Goal: Contribute content: Add original content to the website for others to see

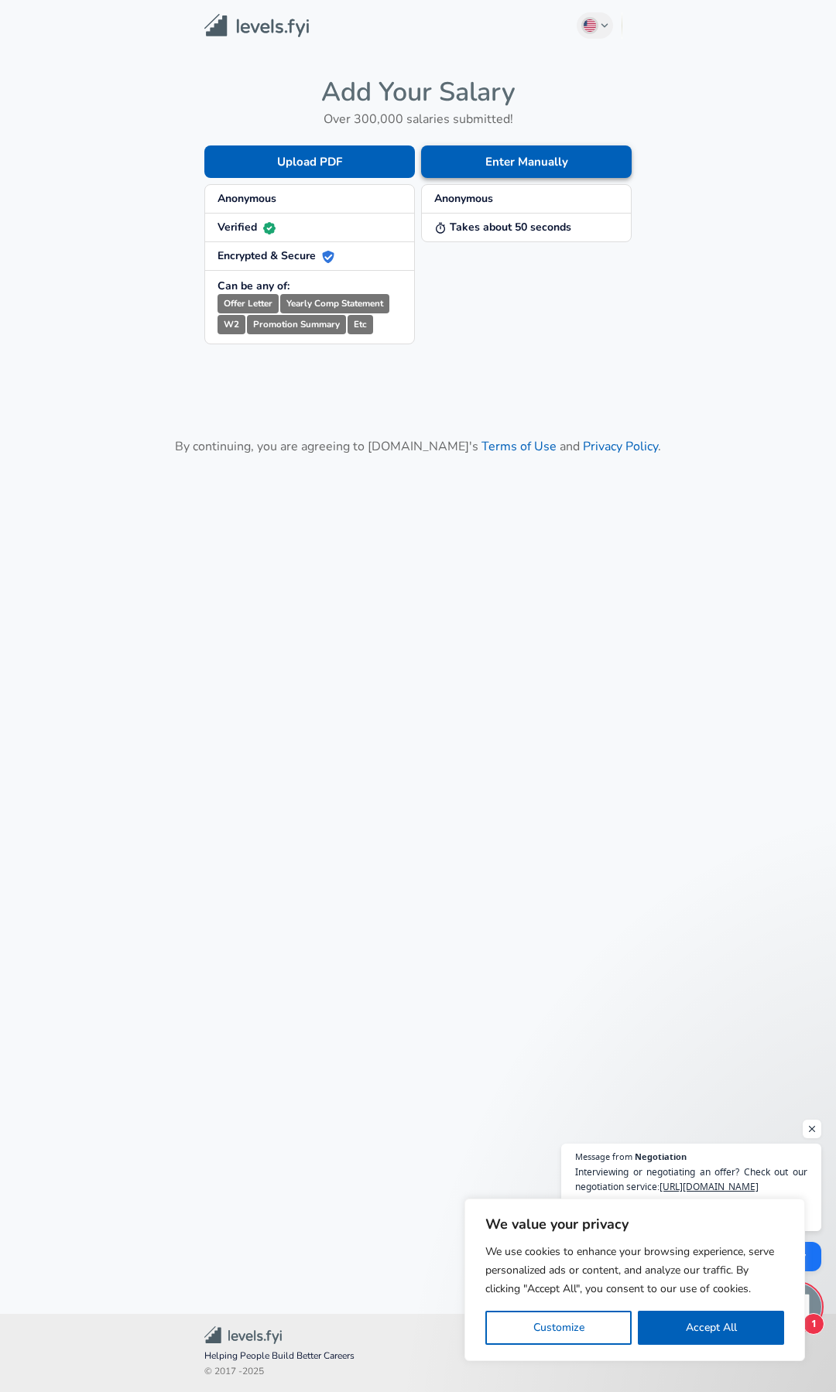
click at [609, 158] on button "Enter Manually" at bounding box center [526, 161] width 211 height 33
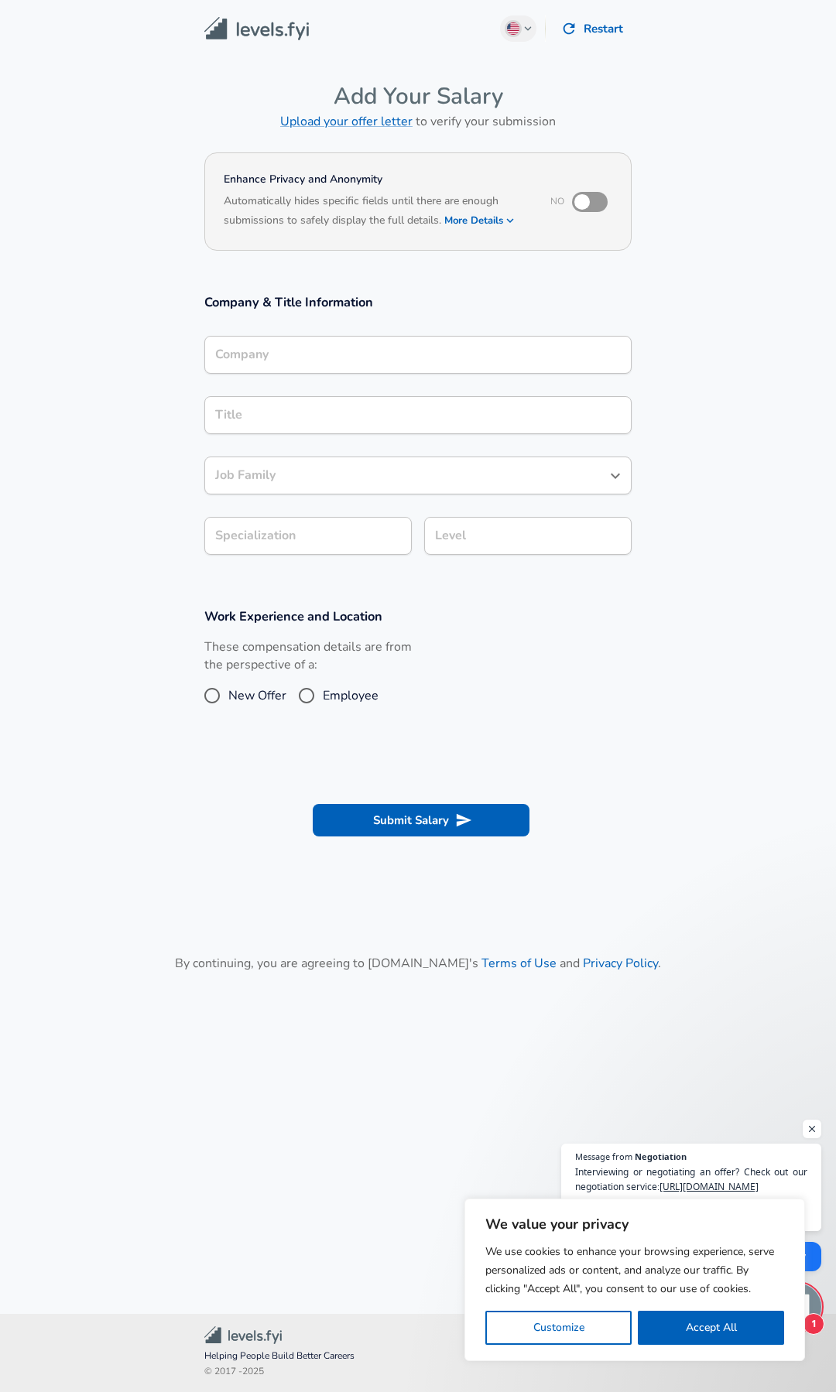
click at [397, 354] on input "Company" at bounding box center [417, 355] width 413 height 24
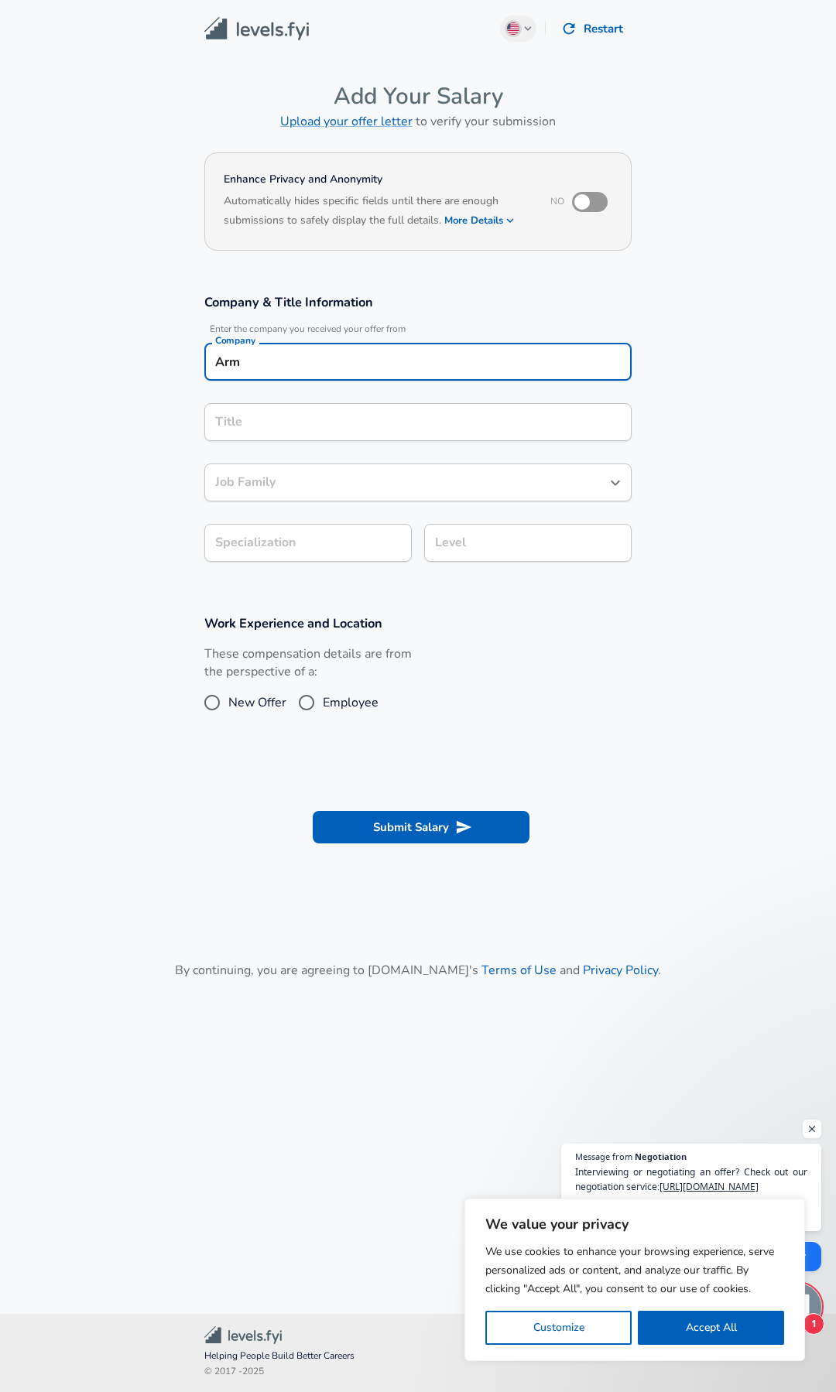
type input "Arm"
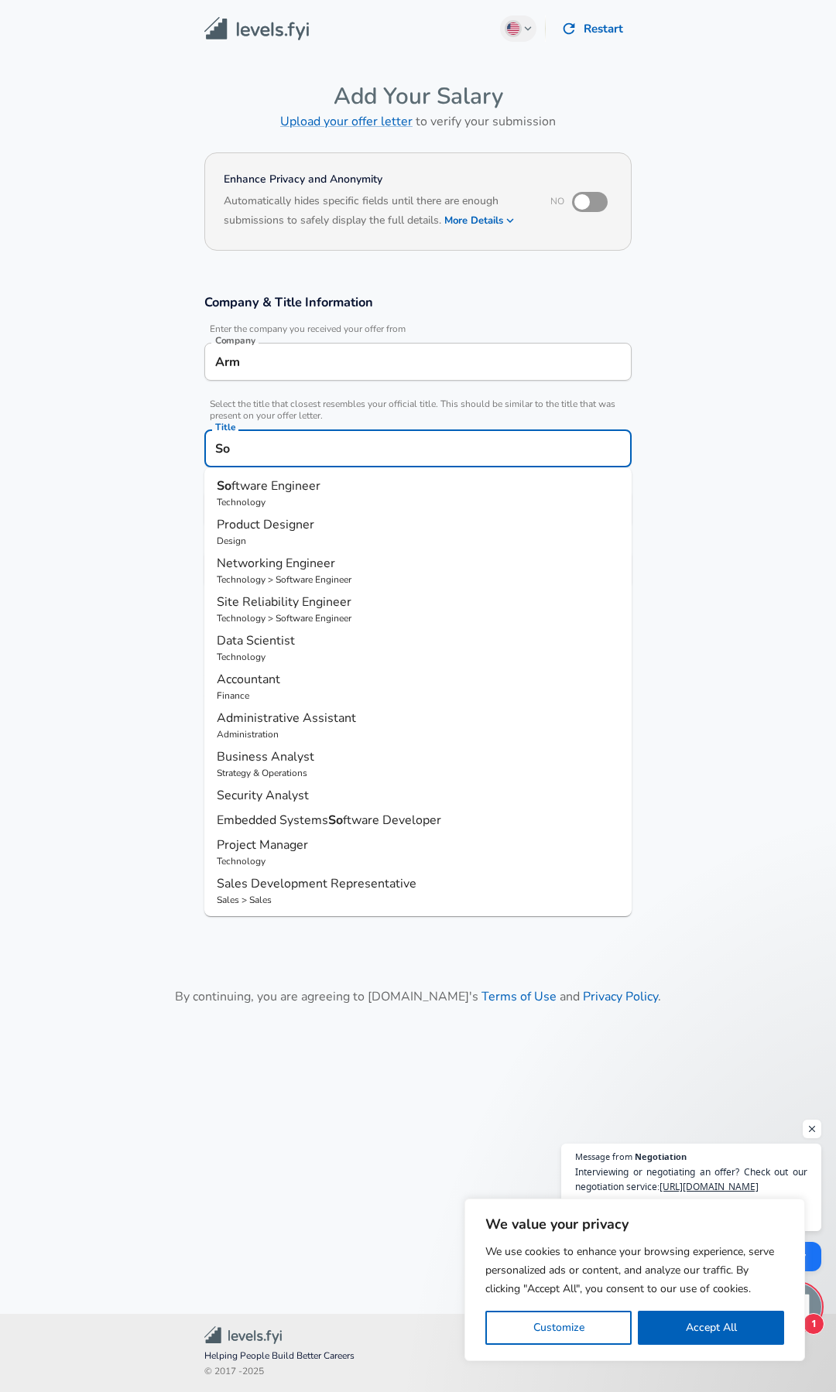
type input "S"
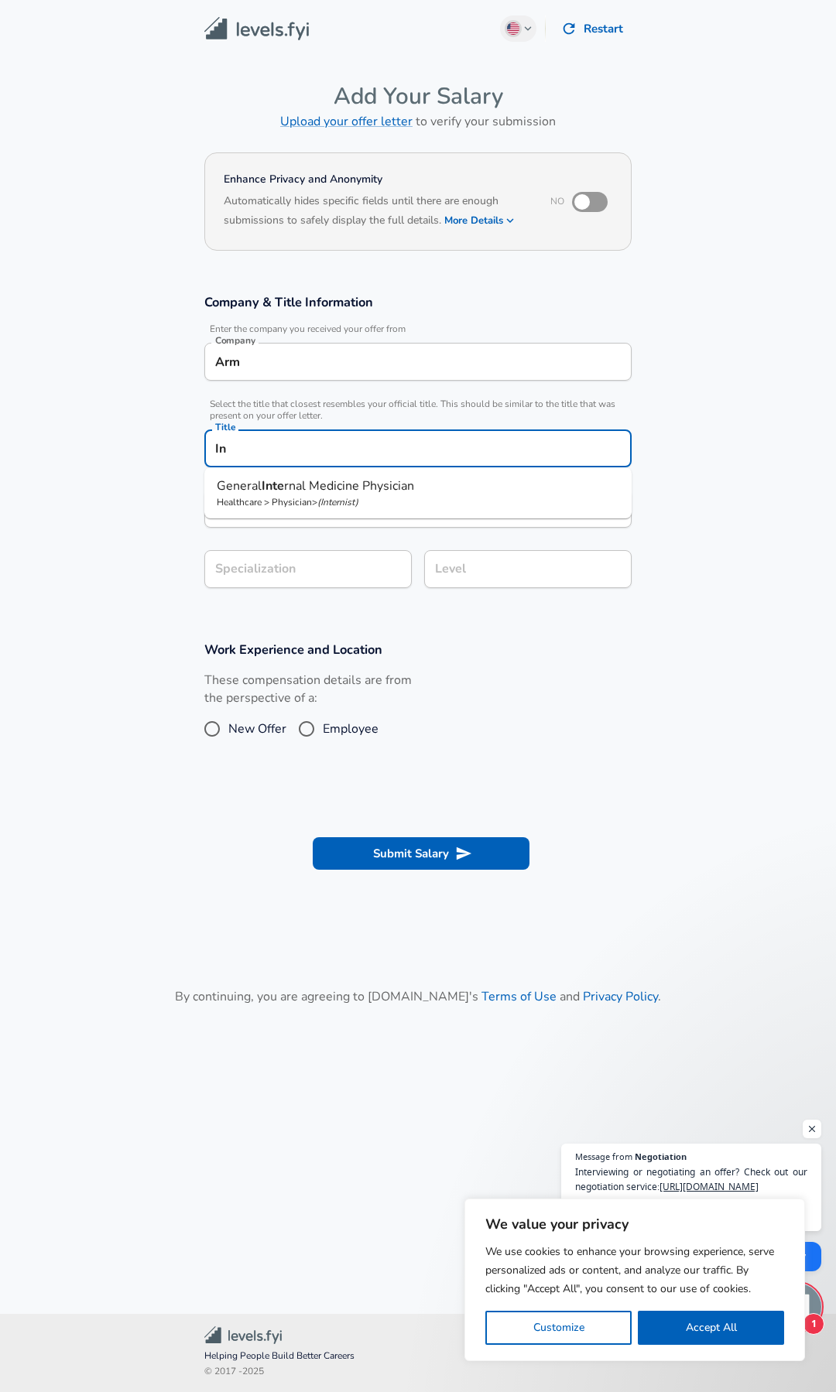
type input "I"
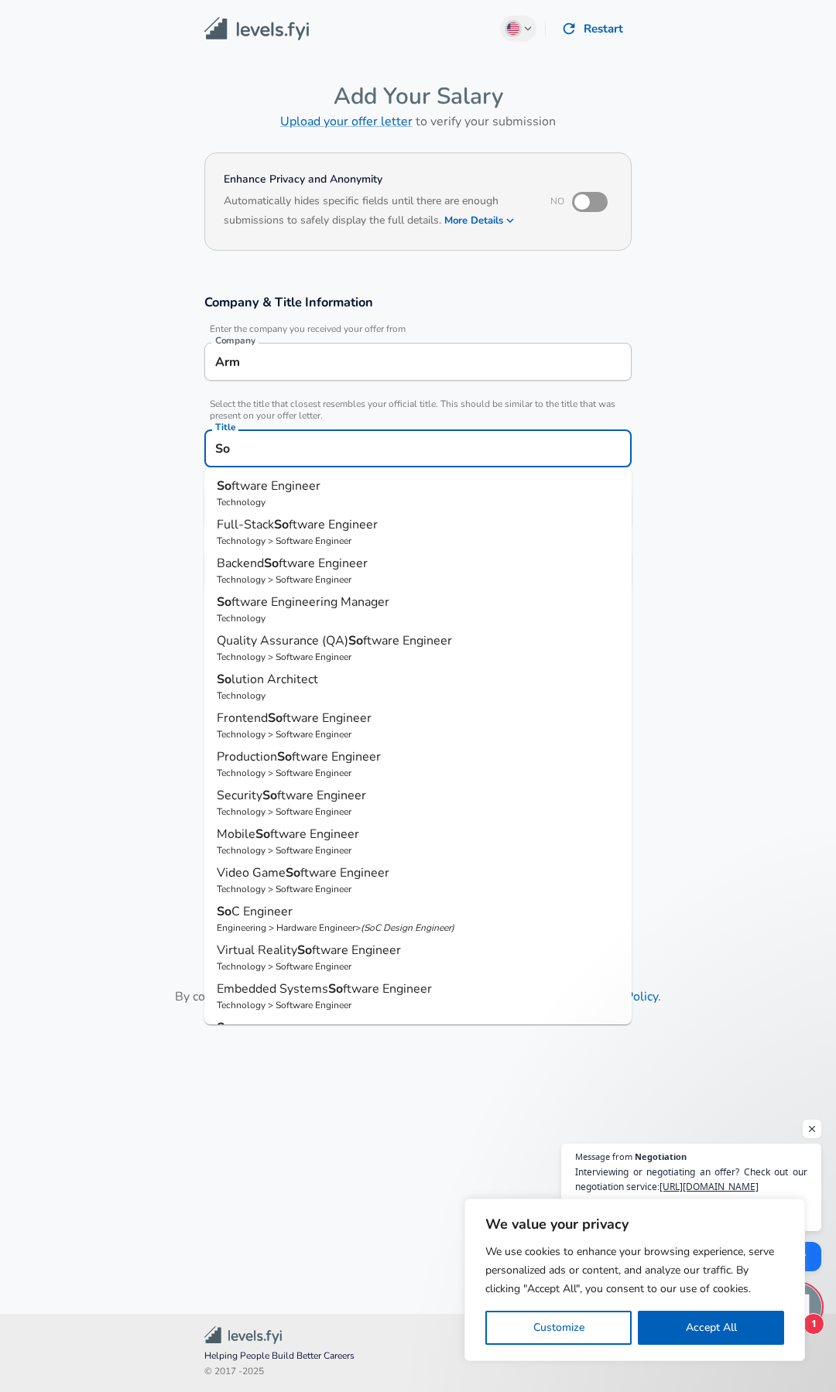
click at [356, 504] on p "Technology" at bounding box center [418, 502] width 402 height 14
type input "Software Engineer"
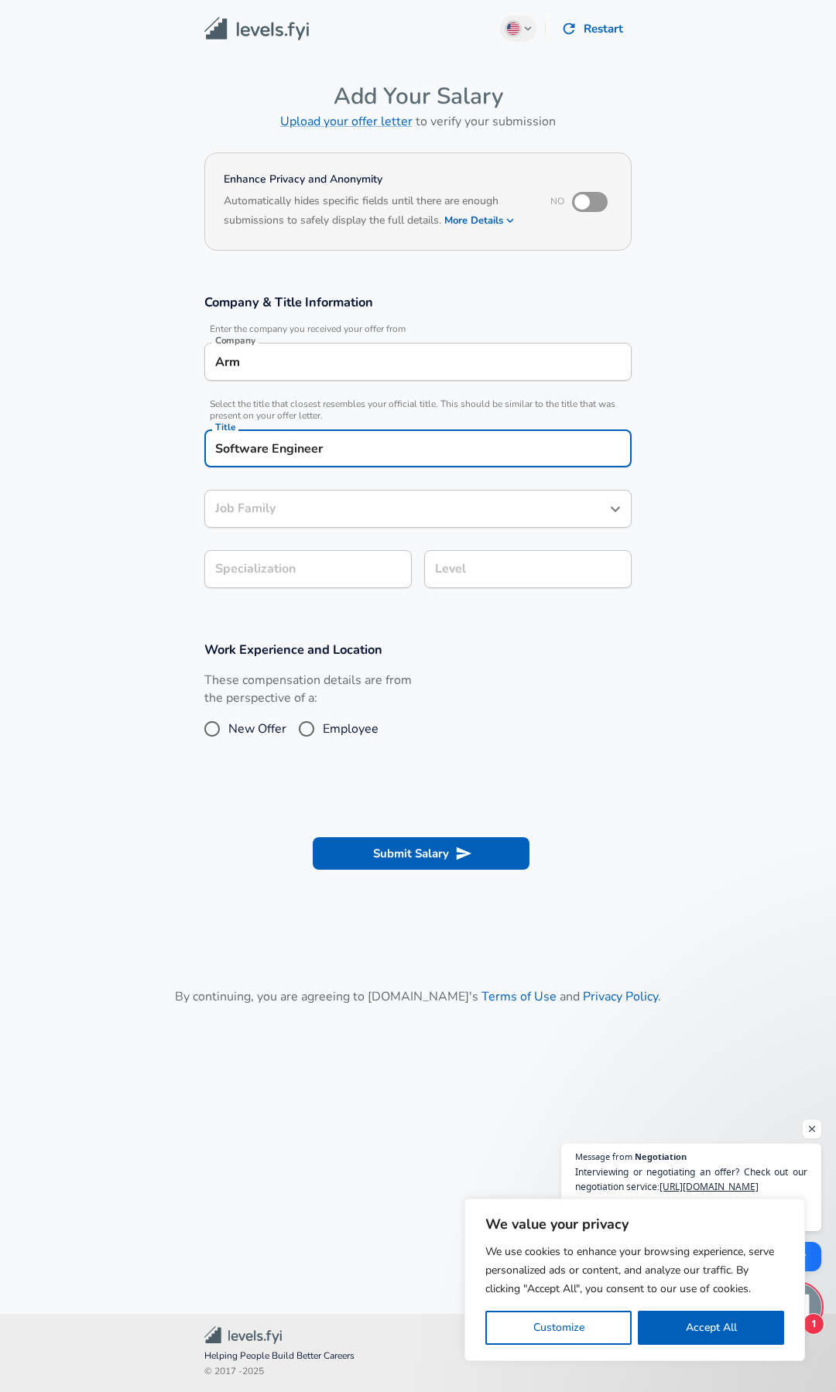
type input "Software Engineer"
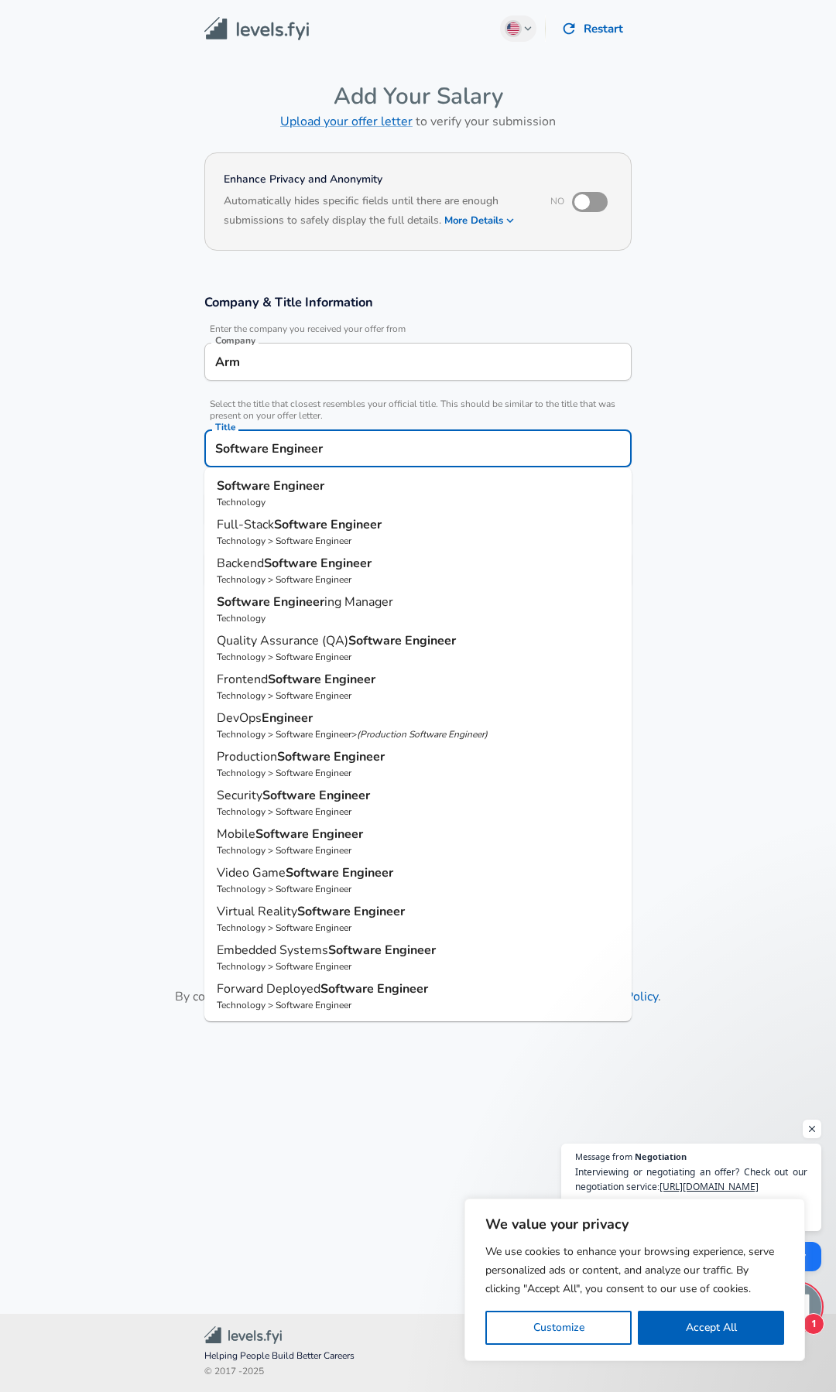
click at [215, 449] on input "Software Engineer" at bounding box center [417, 448] width 413 height 24
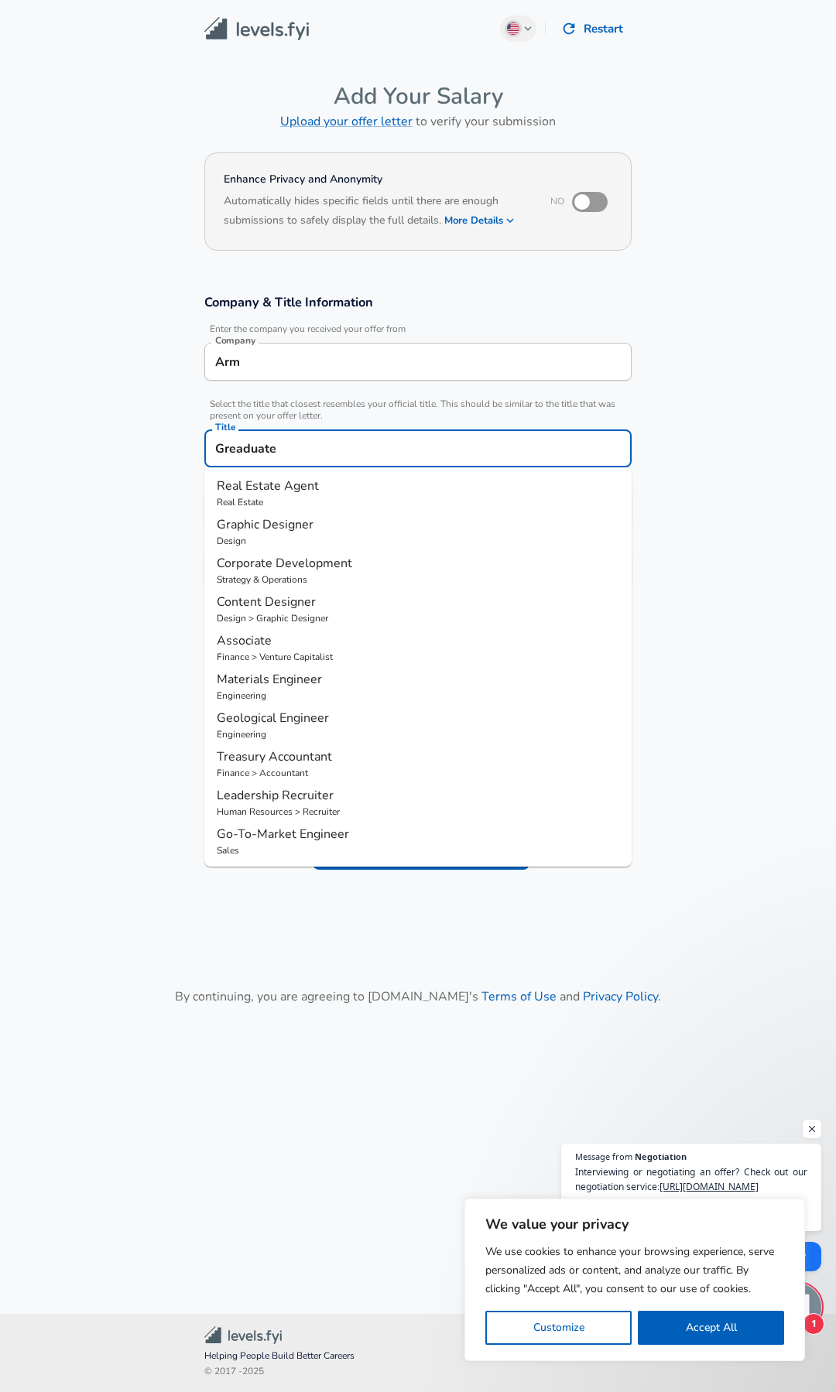
drag, startPoint x: 347, startPoint y: 458, endPoint x: -8, endPoint y: 426, distance: 356.7
click at [0, 426] on html "We value your privacy We use cookies to enhance your browsing experience, serve…" at bounding box center [418, 696] width 836 height 1392
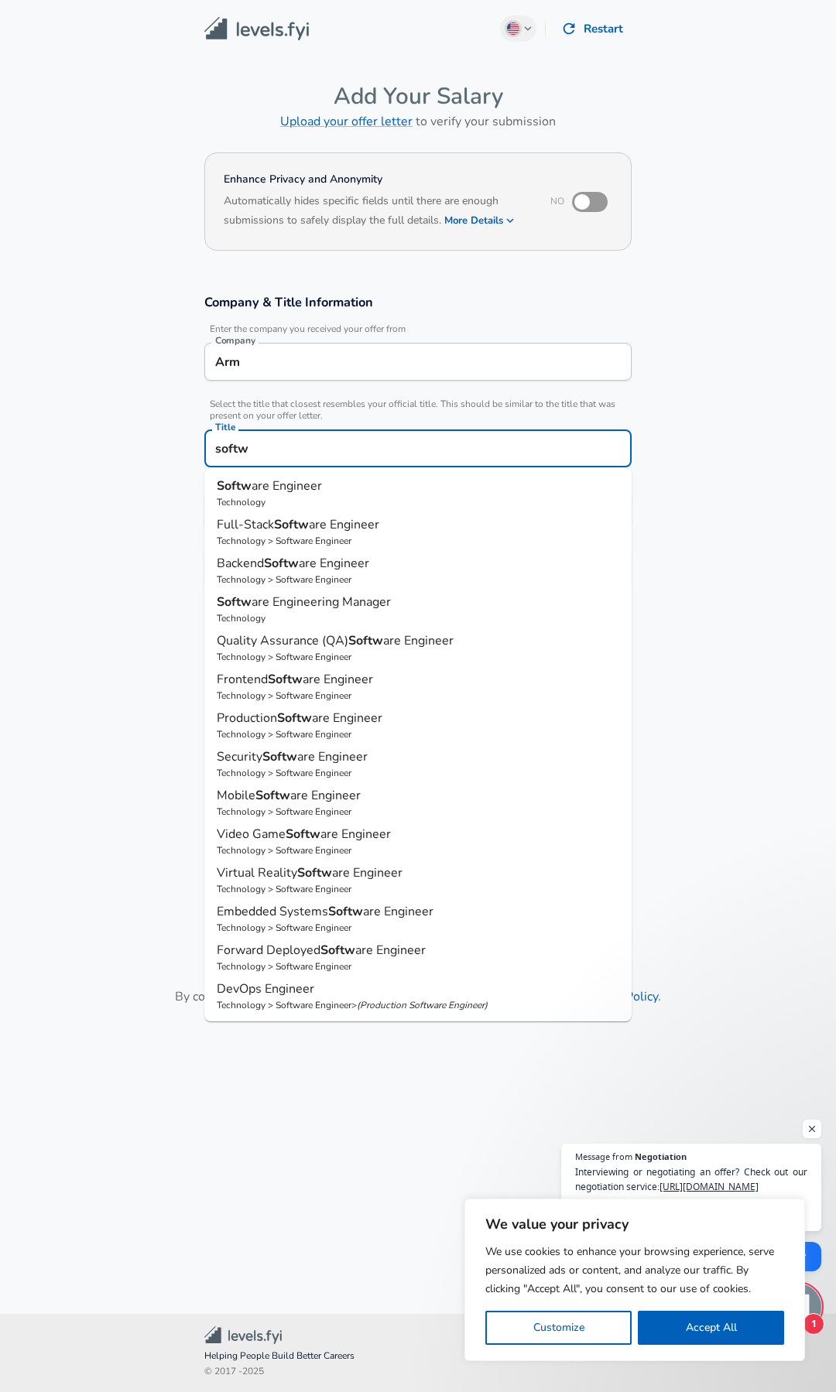
click at [306, 484] on span "are Engineer" at bounding box center [287, 486] width 70 height 17
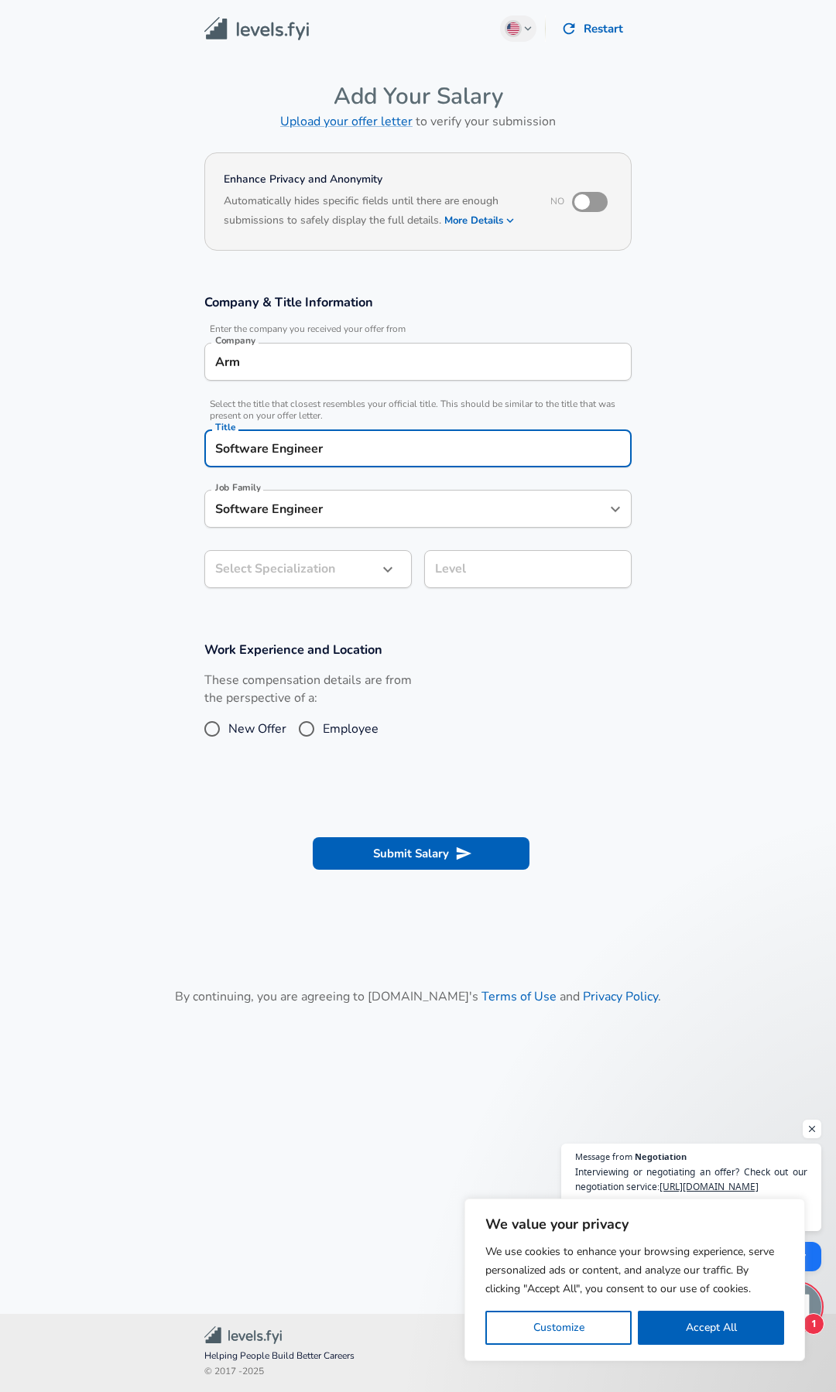
type input "Software Engineer"
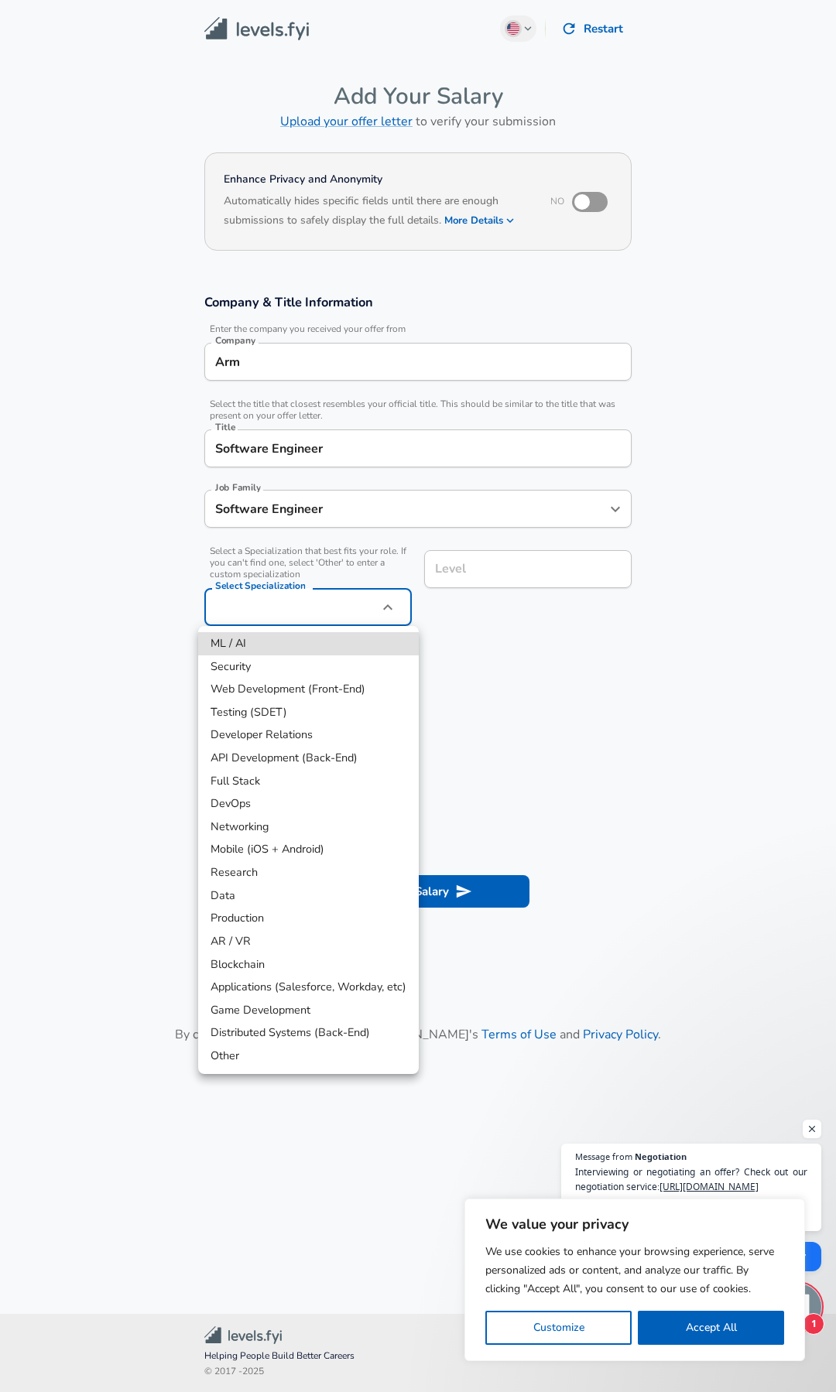
click at [324, 555] on body "We value your privacy We use cookies to enhance your browsing experience, serve…" at bounding box center [418, 696] width 836 height 1392
click at [255, 881] on li "Research" at bounding box center [308, 872] width 221 height 23
type input "Research"
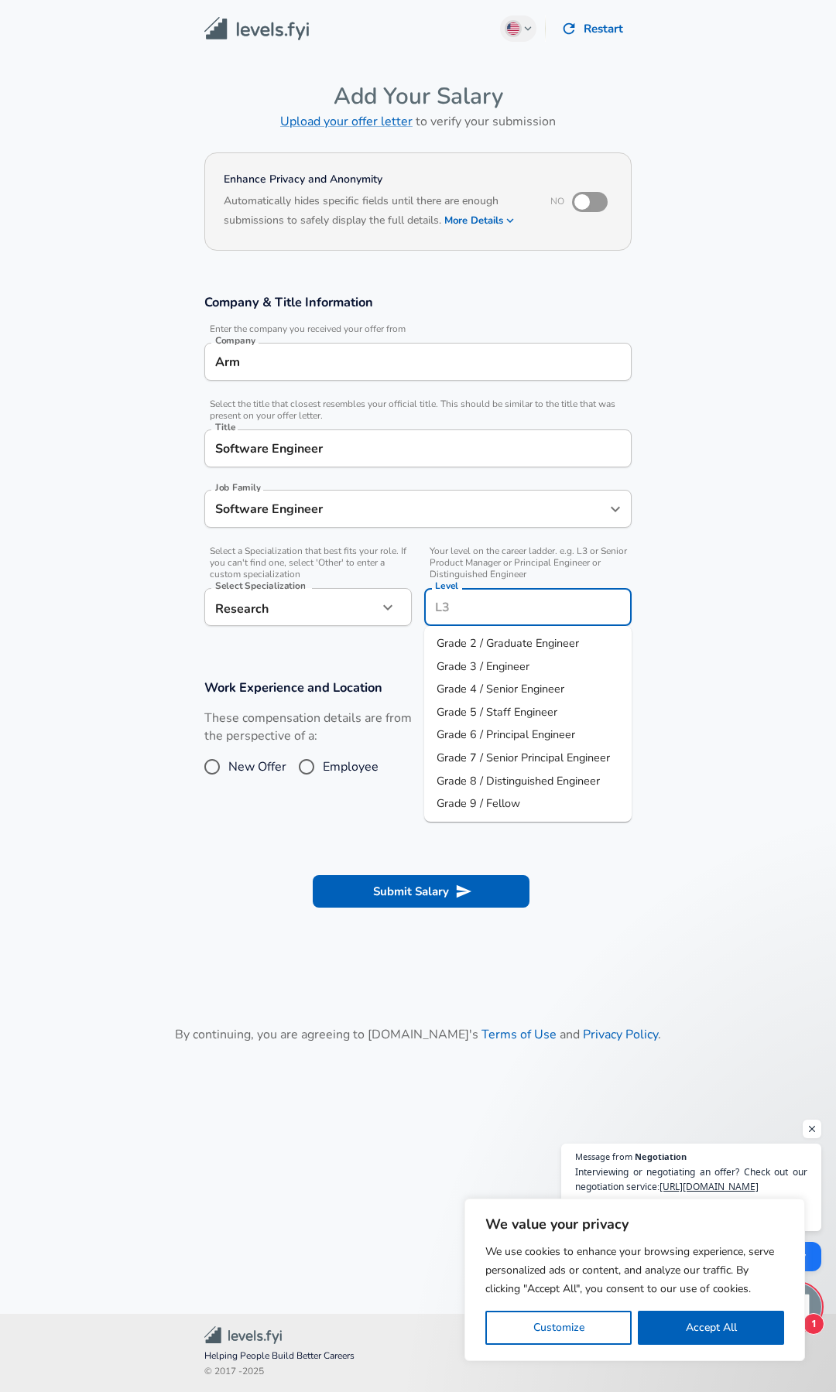
click at [449, 581] on div "Level Level" at bounding box center [527, 606] width 207 height 60
click at [520, 639] on span "Grade 2 / Graduate Engineer" at bounding box center [507, 642] width 142 height 15
type input "Grade 2 / Graduate Engineer"
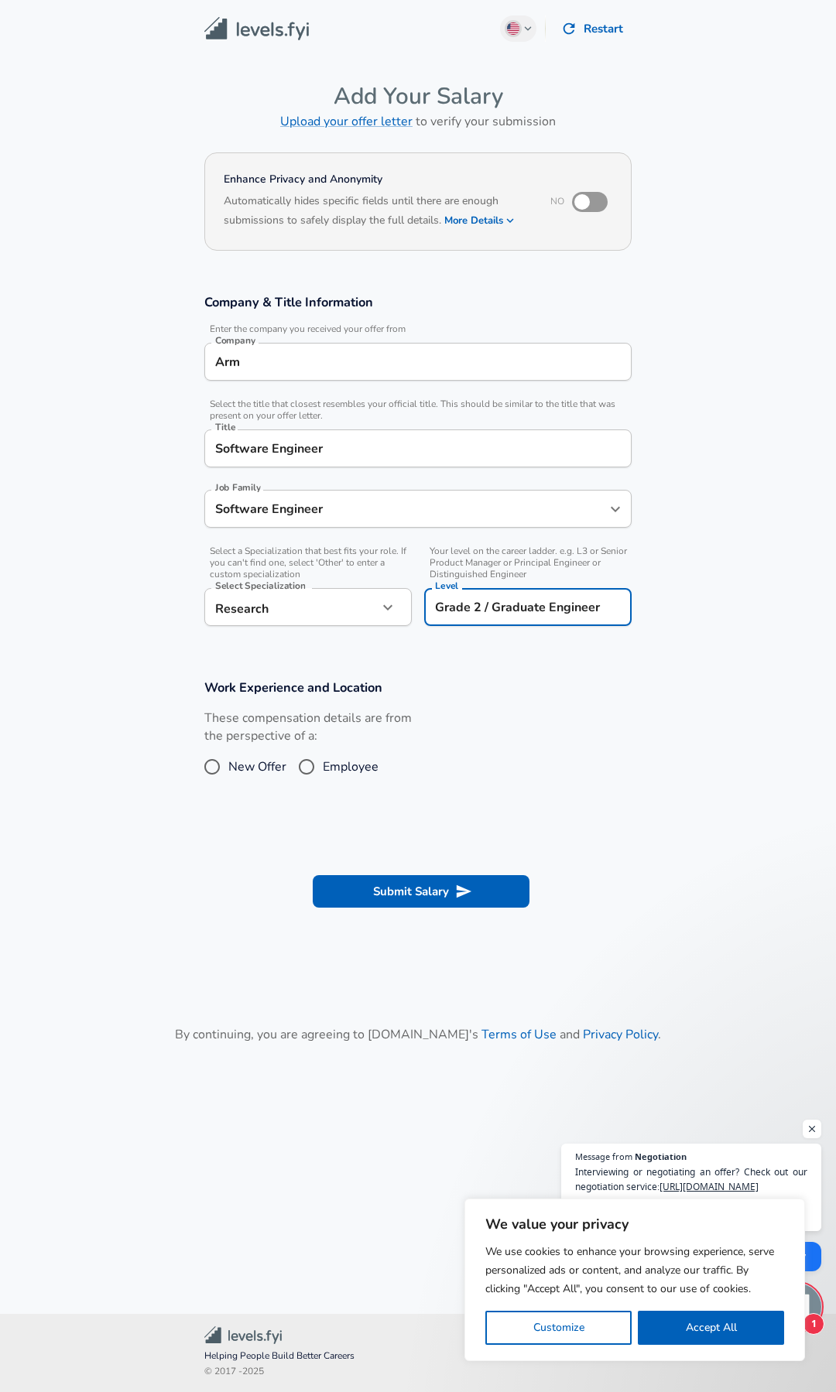
click at [309, 765] on input "Employee" at bounding box center [306, 767] width 33 height 25
radio input "true"
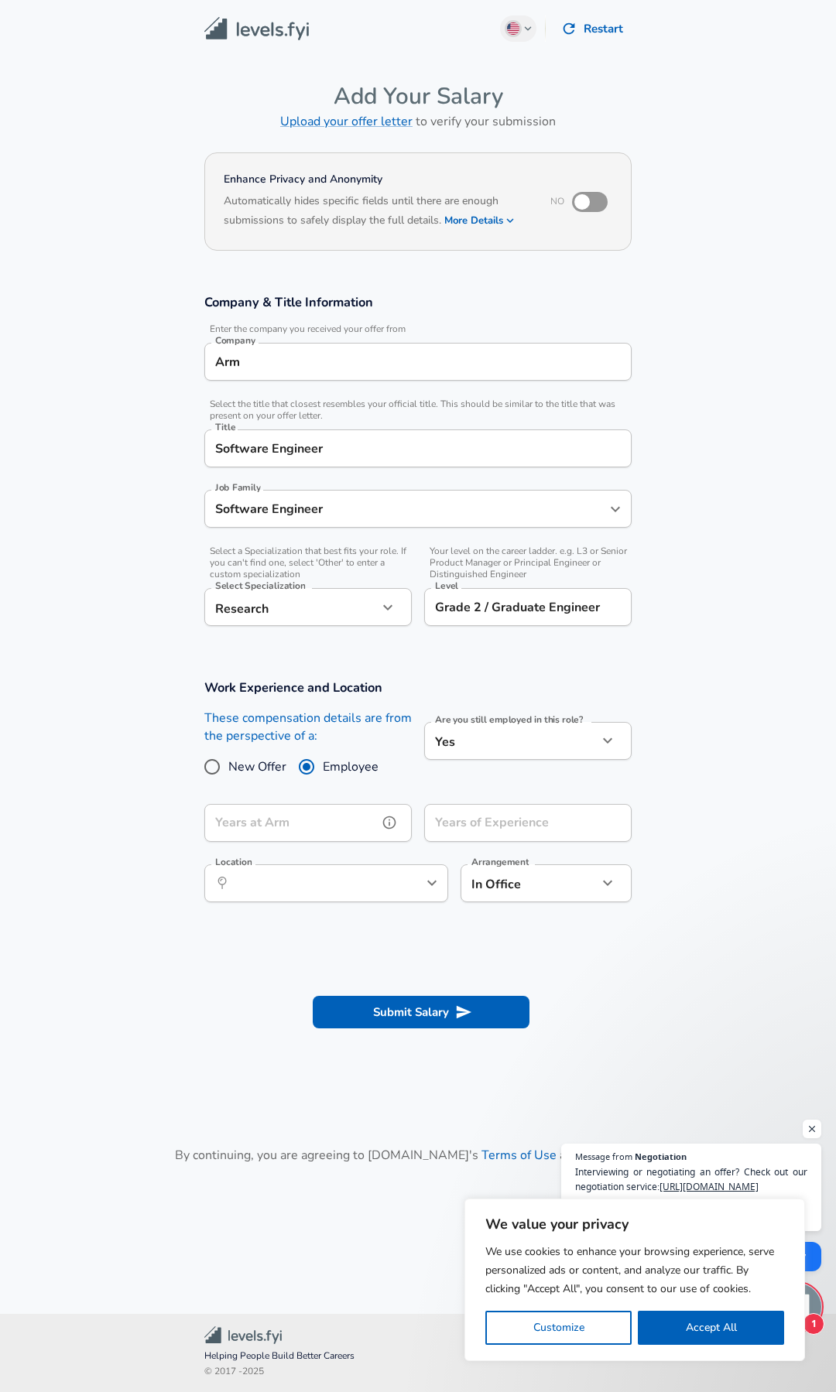
click at [322, 828] on input "Years at Arm" at bounding box center [290, 823] width 173 height 38
type input "0"
click at [474, 824] on input "Years of Experience" at bounding box center [510, 823] width 173 height 38
type input "2"
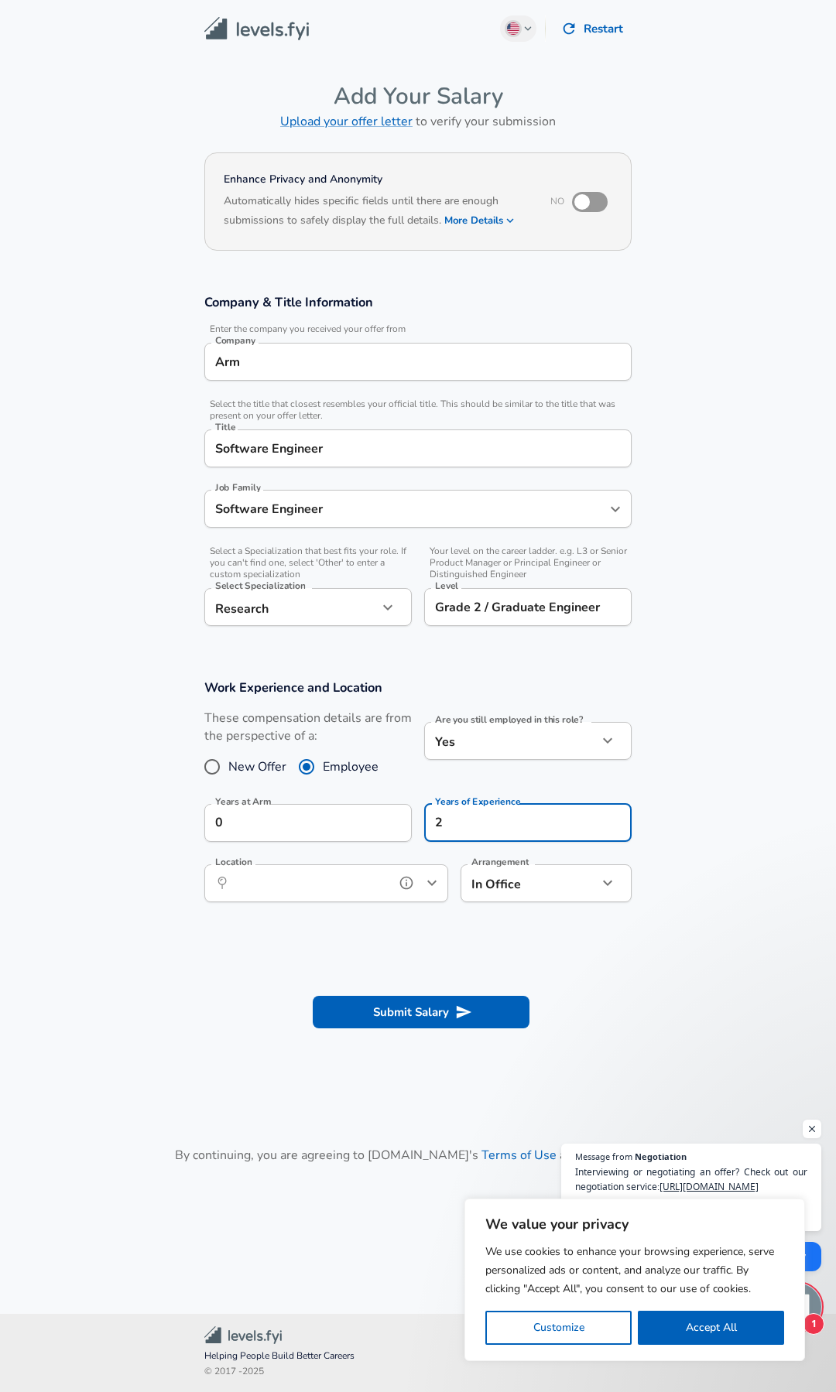
click at [349, 885] on input "Location" at bounding box center [309, 883] width 159 height 24
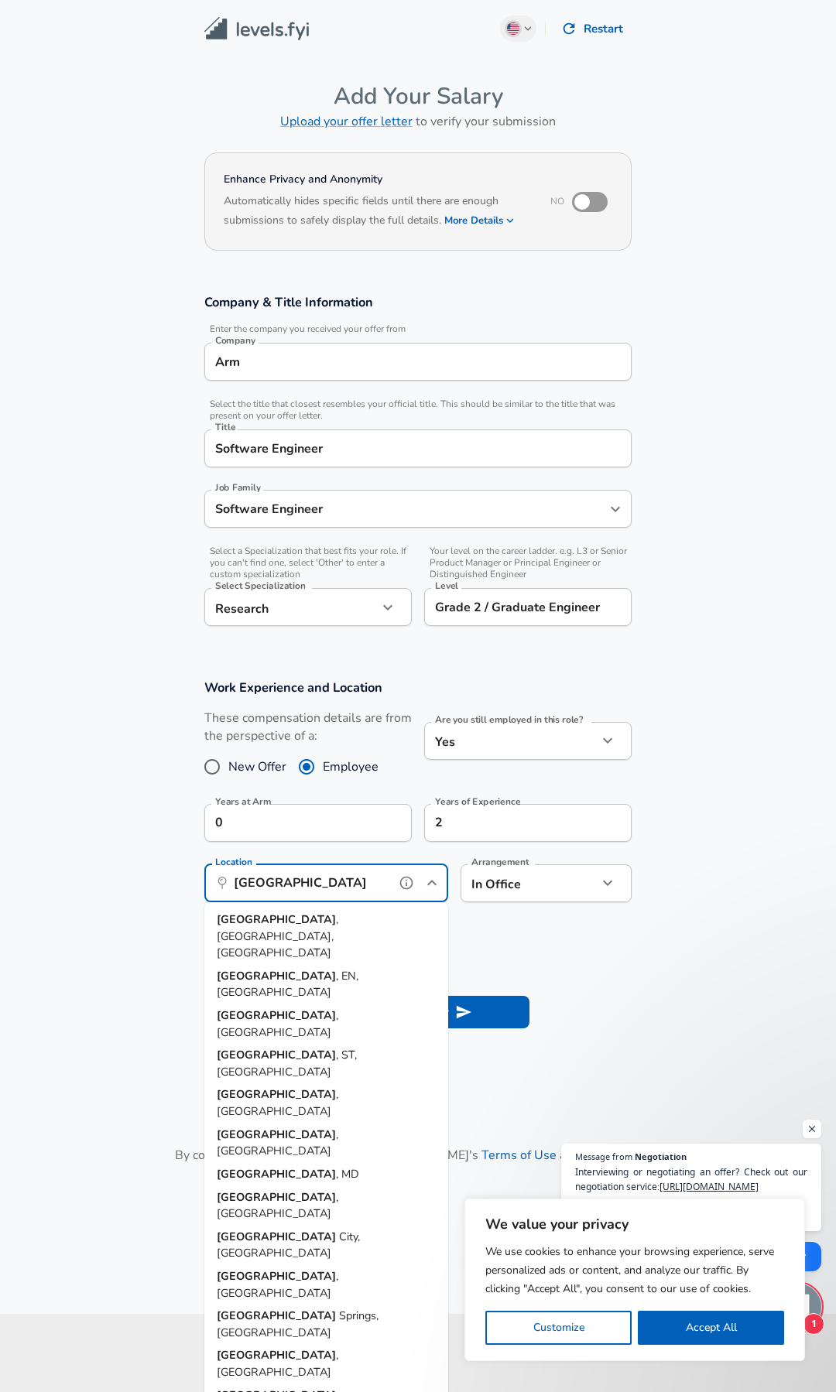
click at [328, 968] on span ", EN, [GEOGRAPHIC_DATA]" at bounding box center [288, 984] width 142 height 33
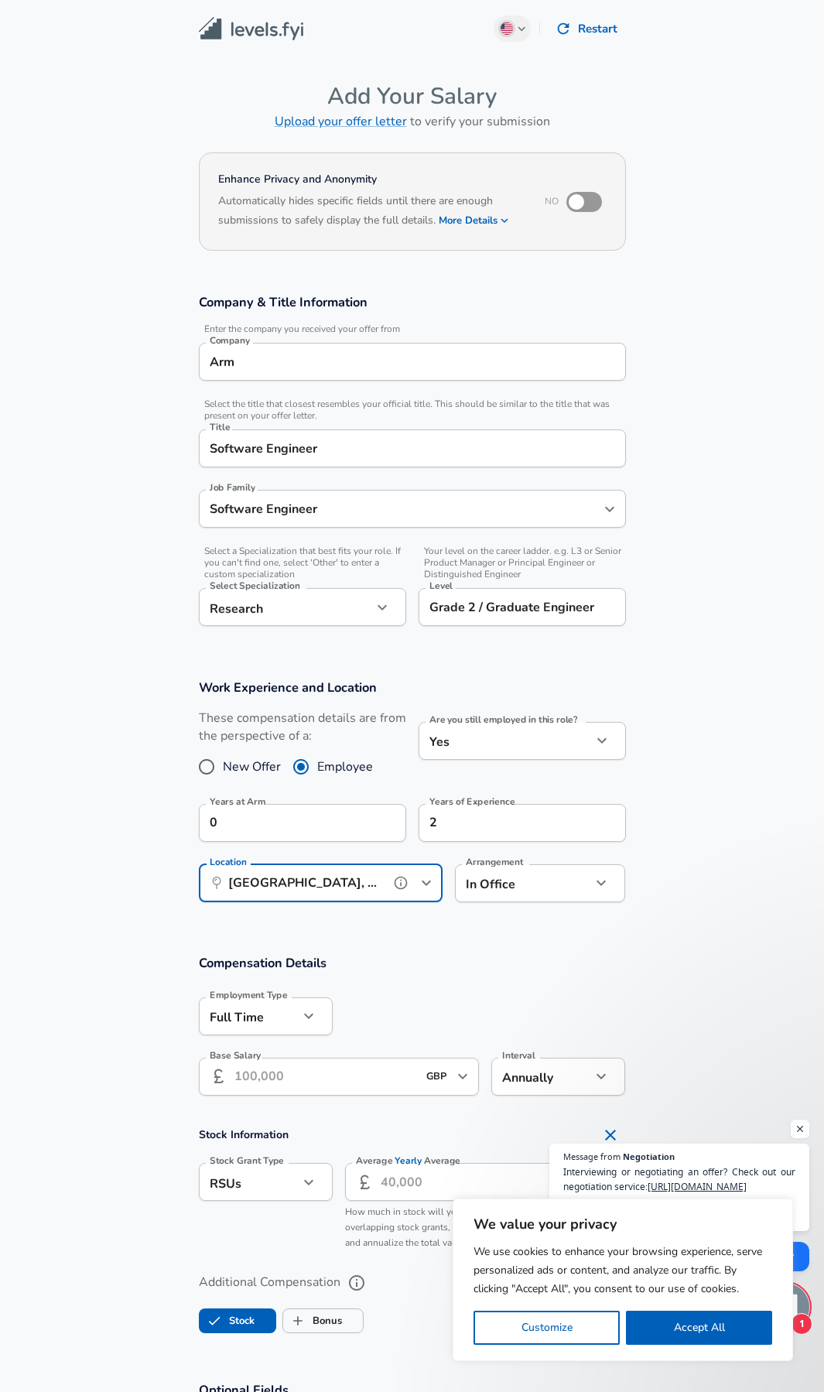
type input "[GEOGRAPHIC_DATA], EN, [GEOGRAPHIC_DATA]"
click at [300, 1072] on input "Base Salary" at bounding box center [326, 1077] width 183 height 38
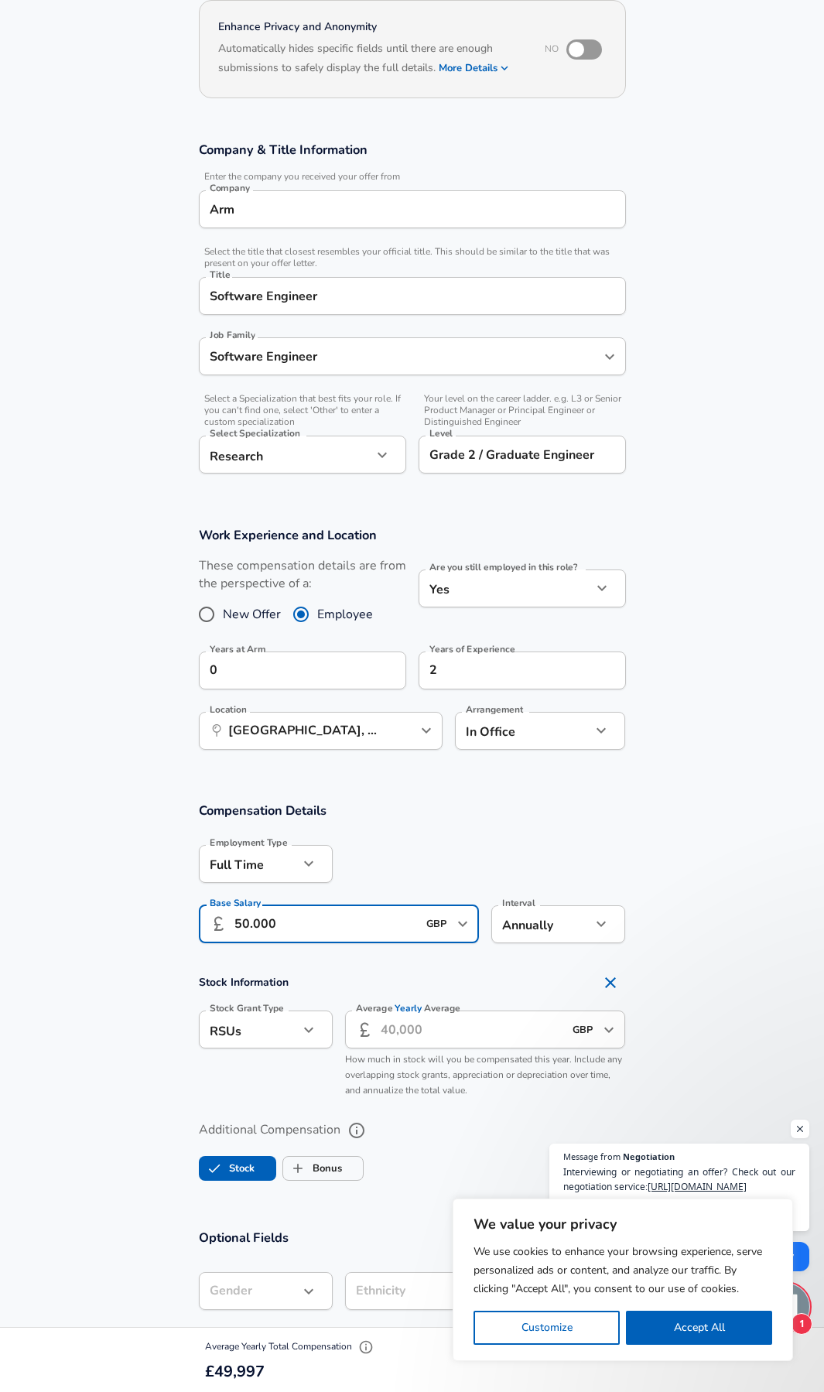
scroll to position [186, 0]
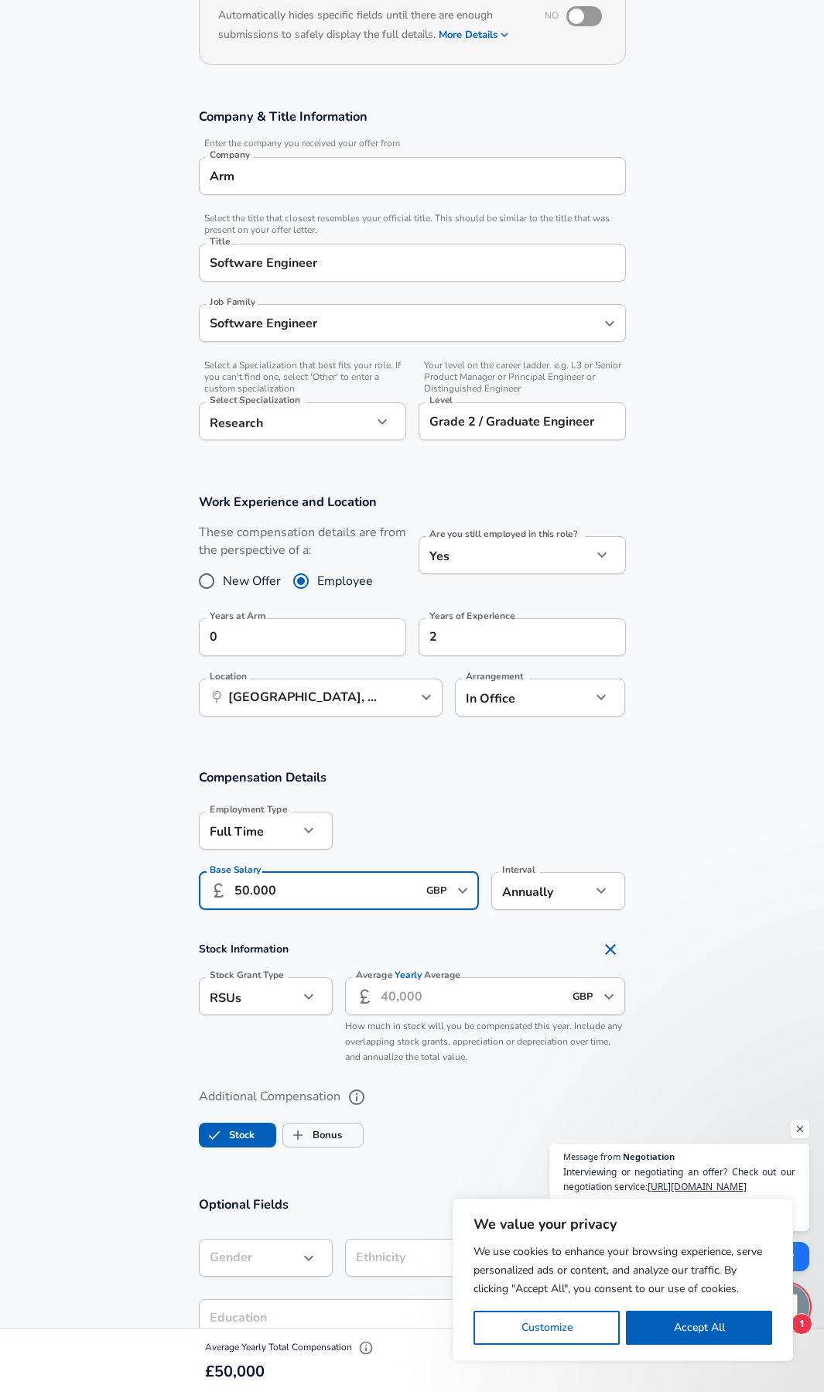
type input "50.000"
click at [431, 995] on input "Average Yearly Average" at bounding box center [472, 996] width 183 height 38
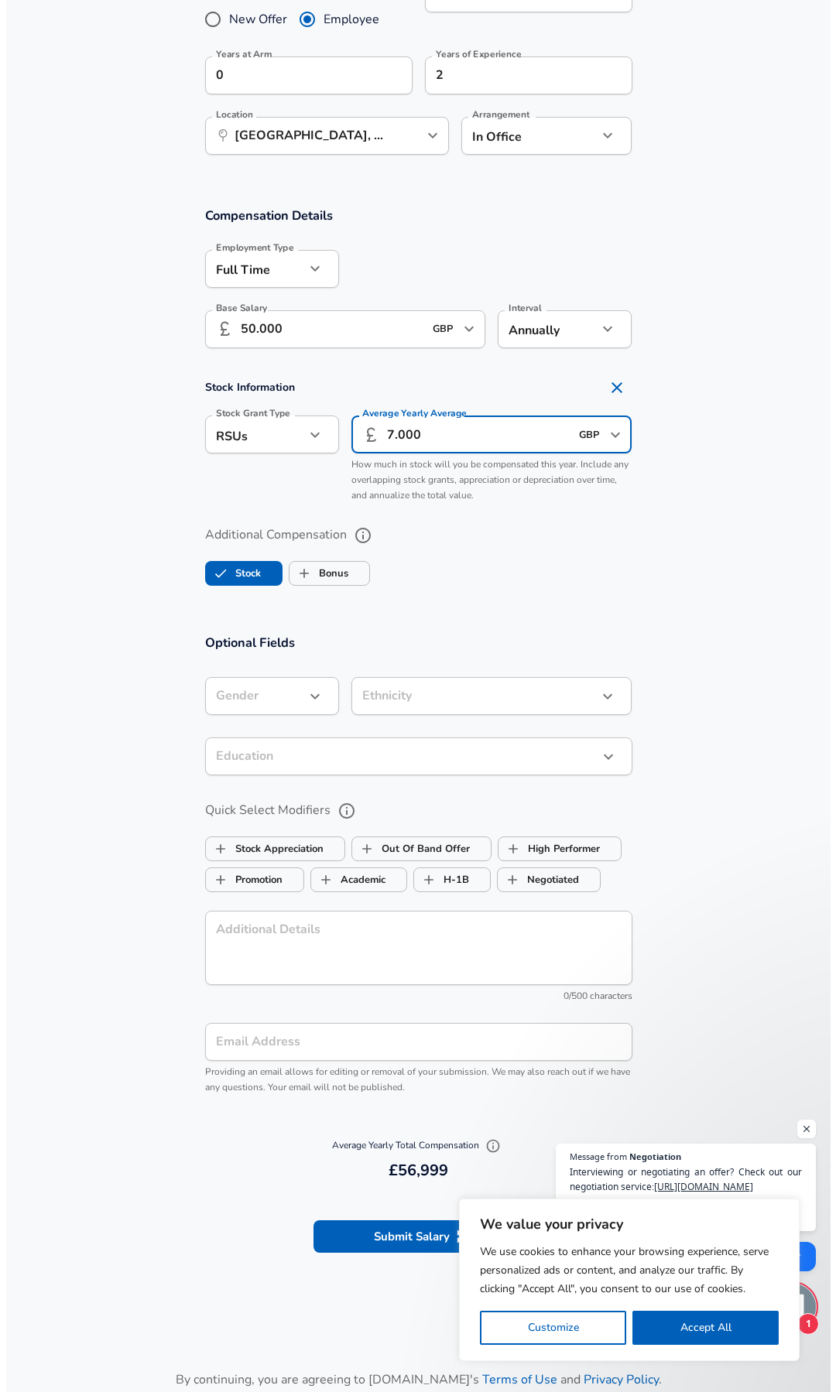
scroll to position [929, 0]
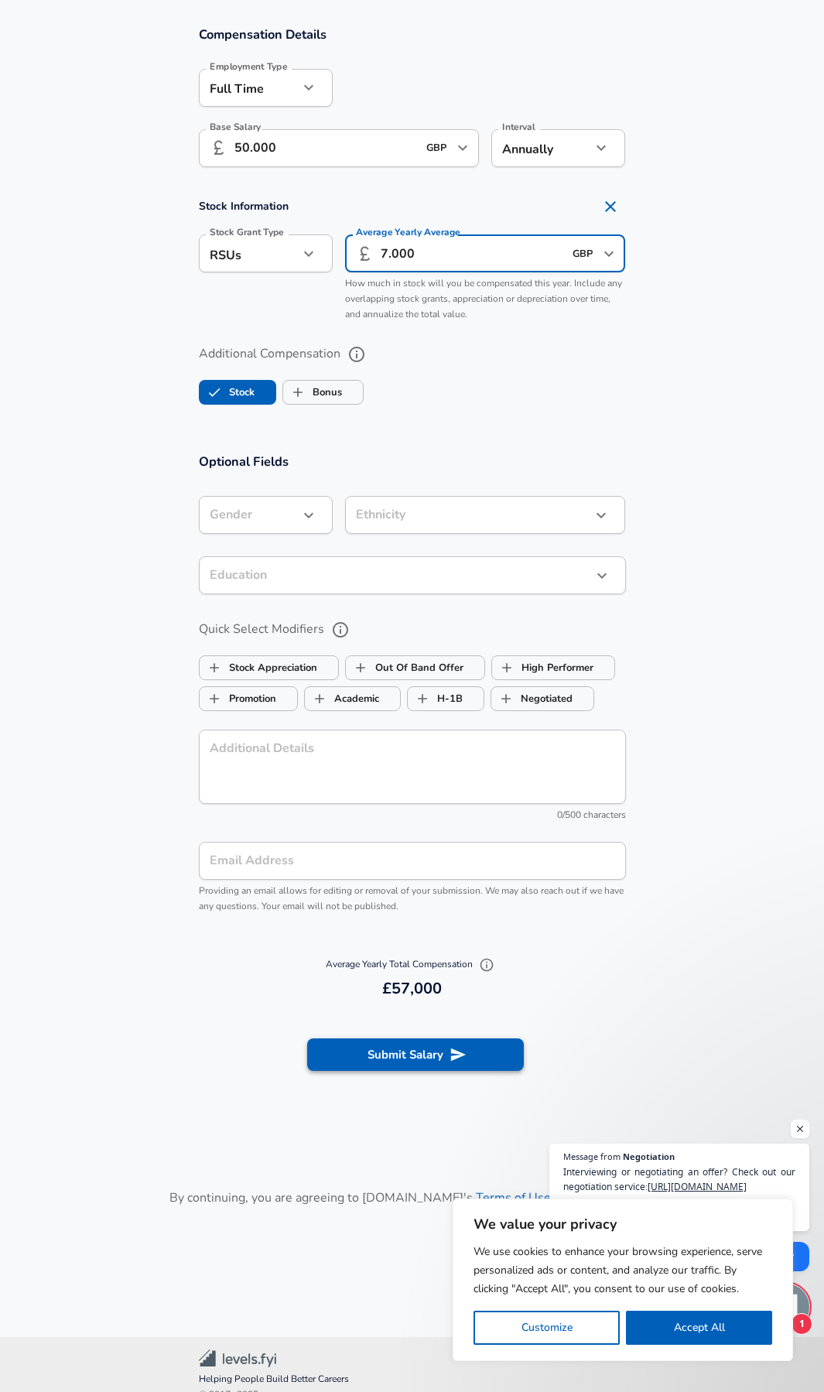
type input "7.000"
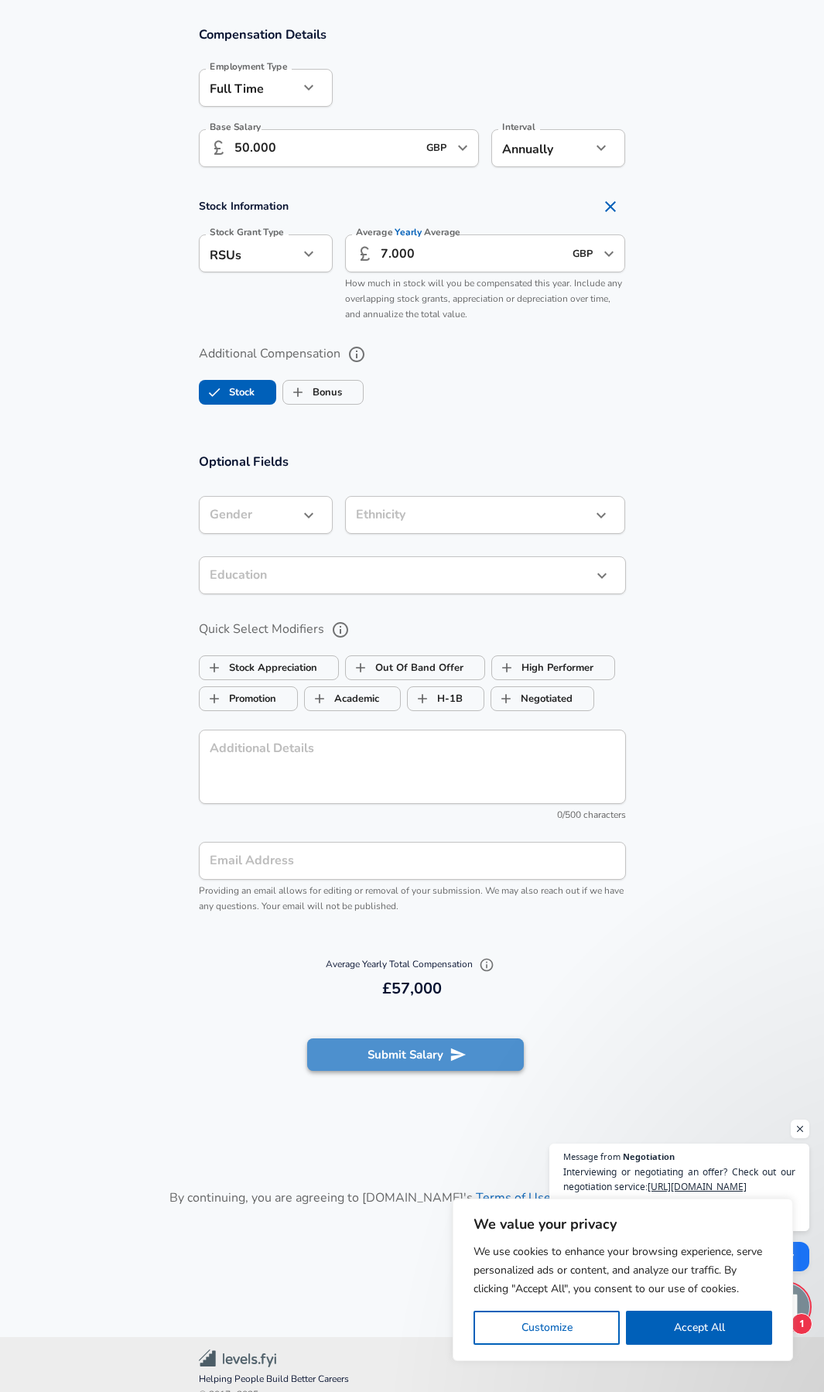
click at [400, 1058] on button "Submit Salary" at bounding box center [415, 1055] width 217 height 33
